Goal: Find specific page/section: Find specific page/section

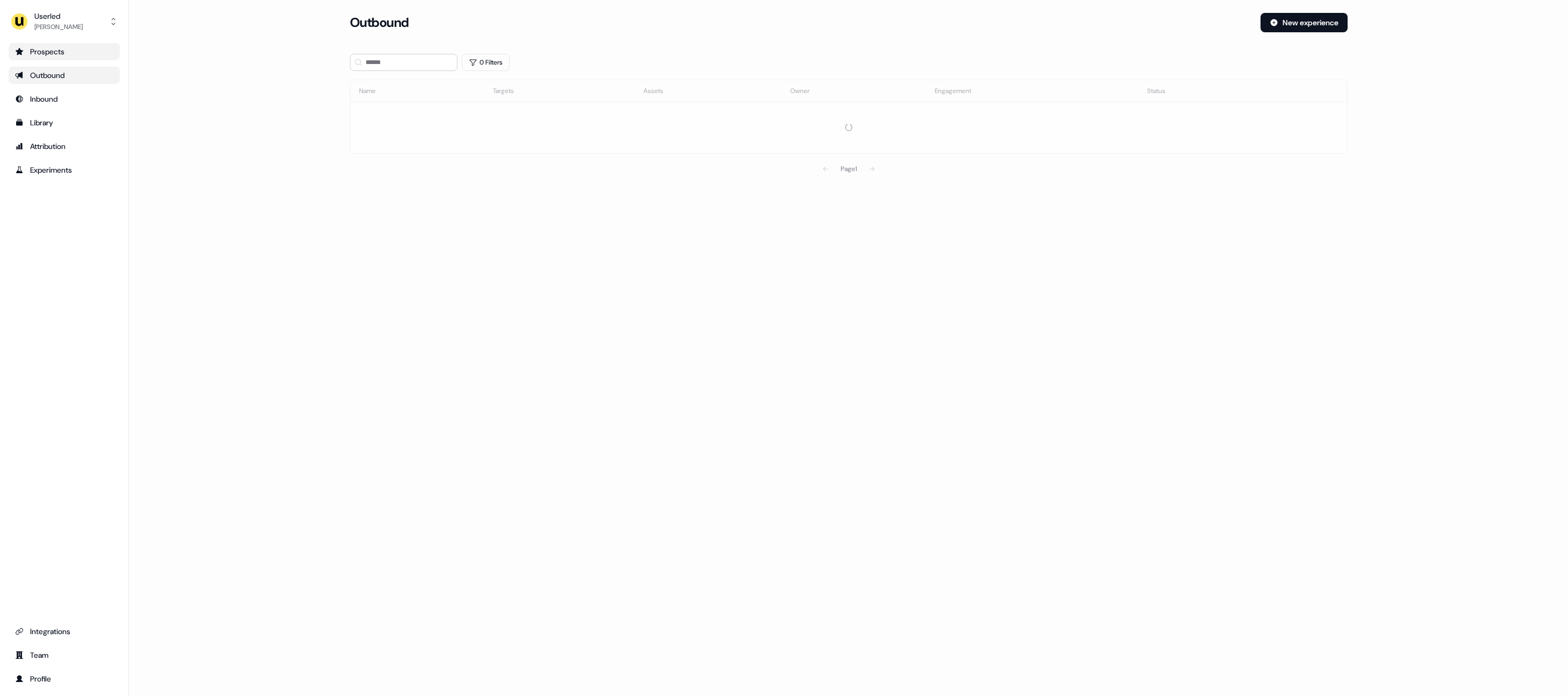
click at [99, 58] on link "Prospects" at bounding box center [64, 52] width 111 height 17
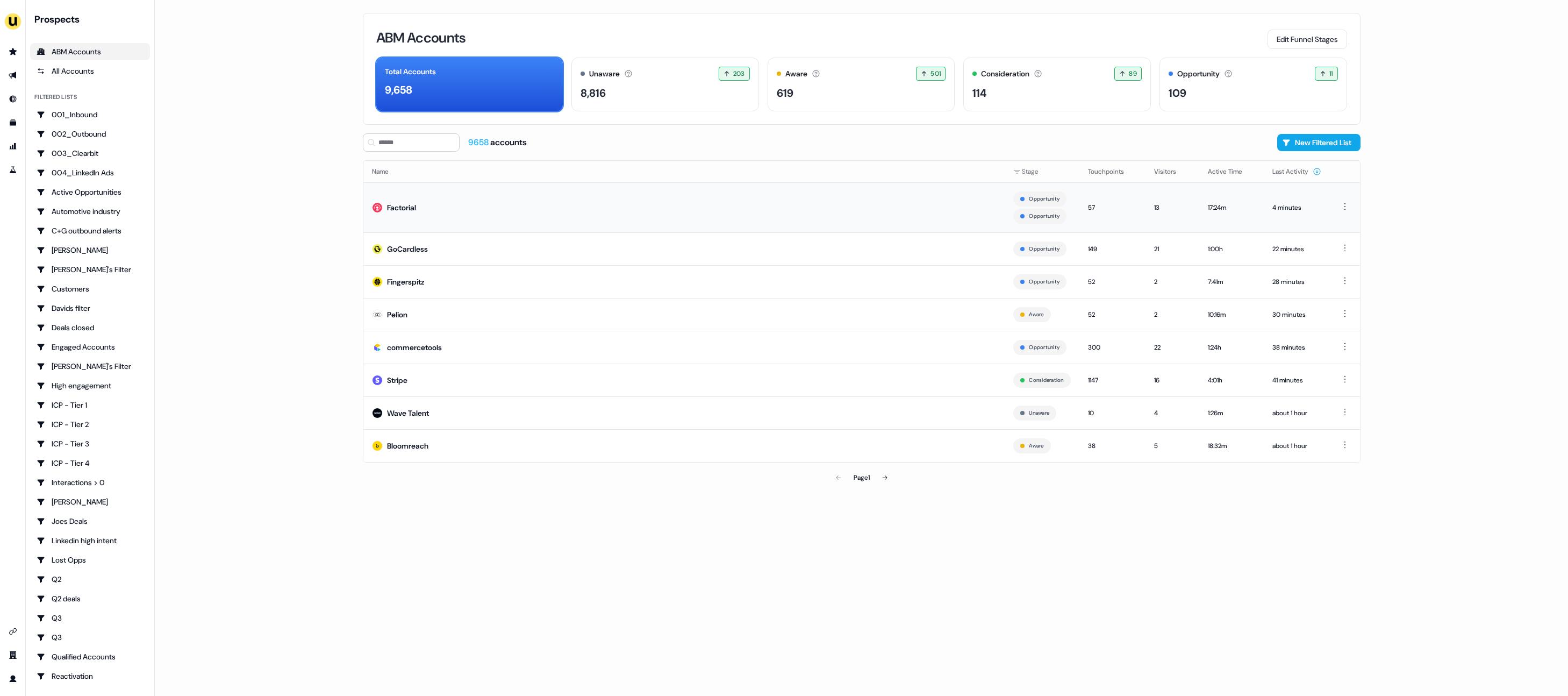
click at [527, 215] on td "Factorial" at bounding box center [684, 207] width 642 height 50
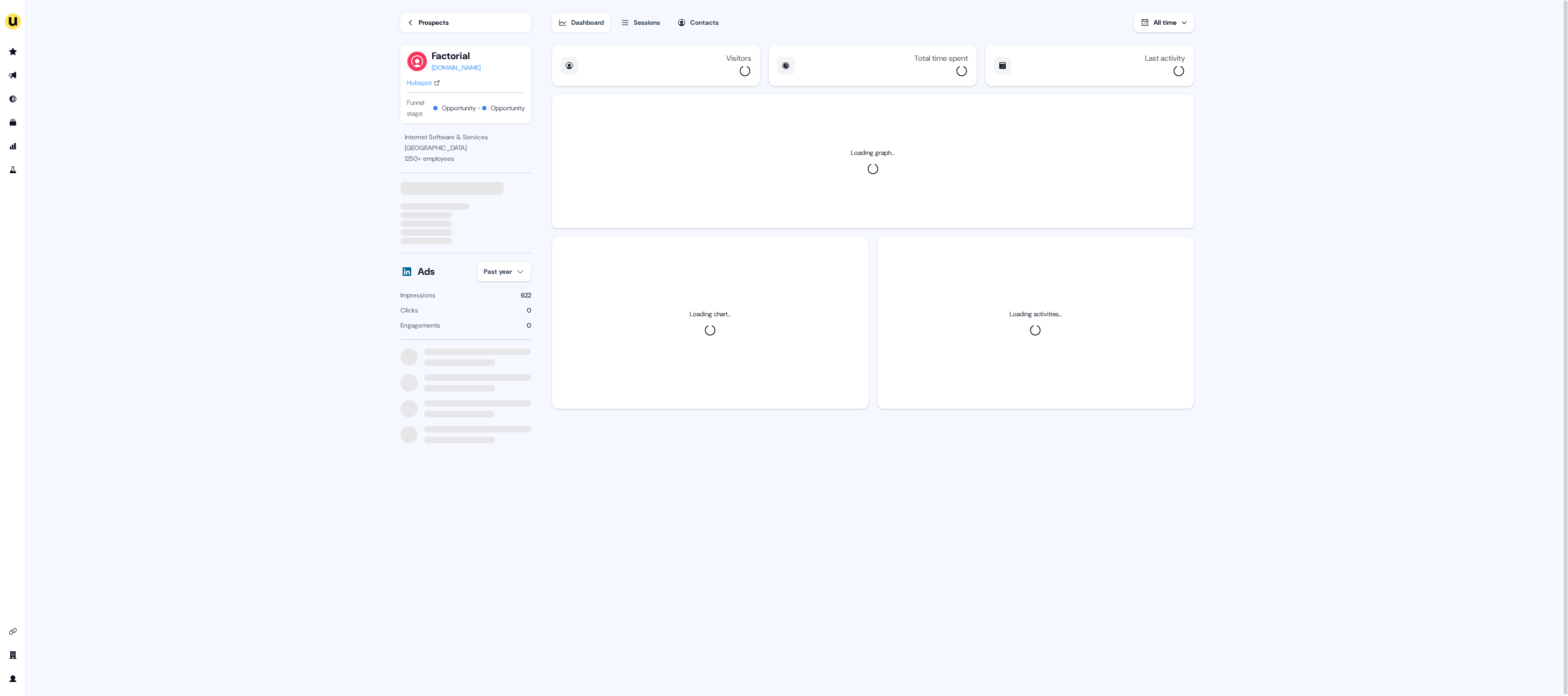
click at [652, 26] on div "Sessions" at bounding box center [646, 23] width 26 height 11
